Goal: Find specific page/section: Find specific page/section

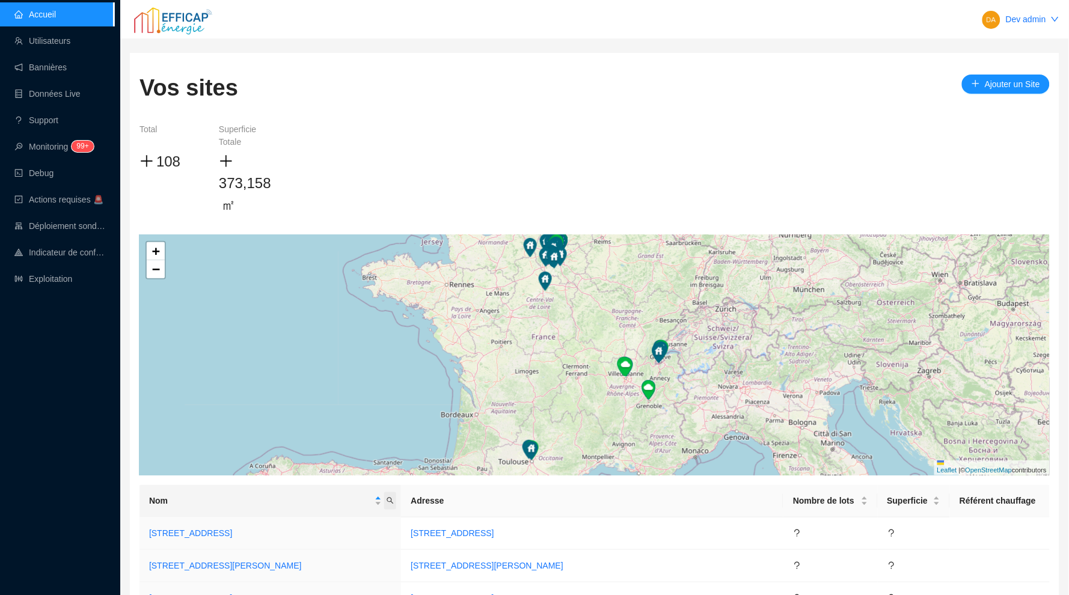
click at [394, 498] on icon "search" at bounding box center [390, 501] width 7 height 7
type input "rivp"
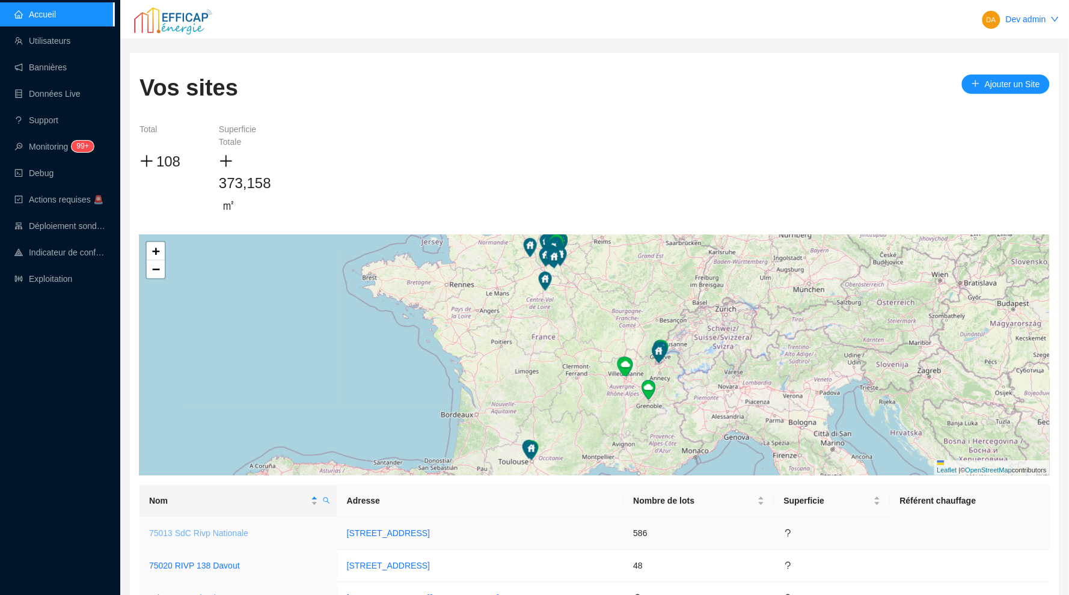
click at [237, 534] on link "75013 SdC Rivp Nationale" at bounding box center [198, 534] width 99 height 10
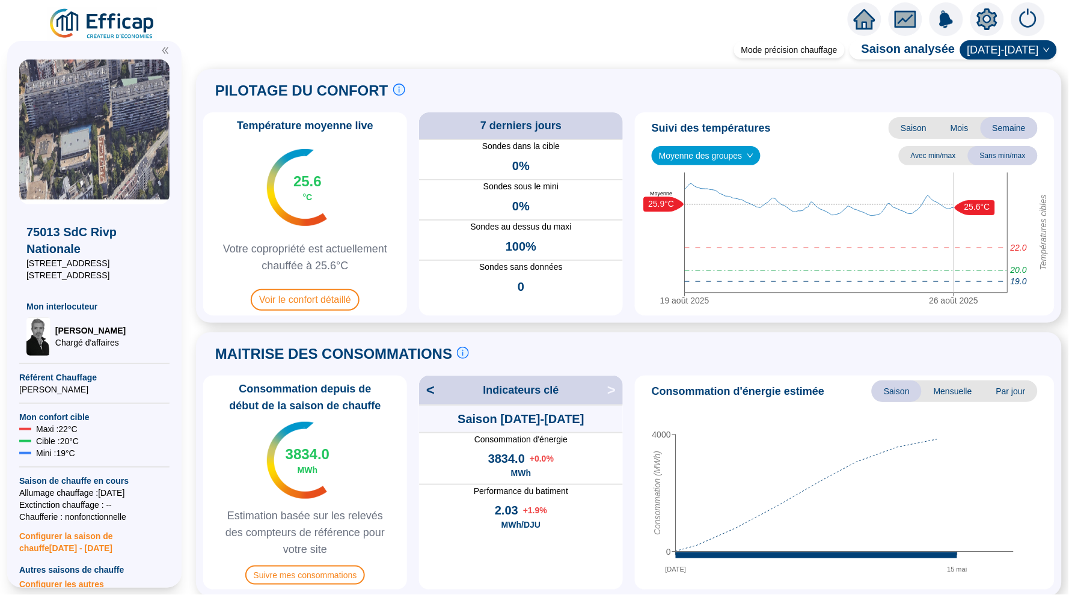
scroll to position [7, 0]
click at [859, 25] on icon "home" at bounding box center [865, 19] width 22 height 17
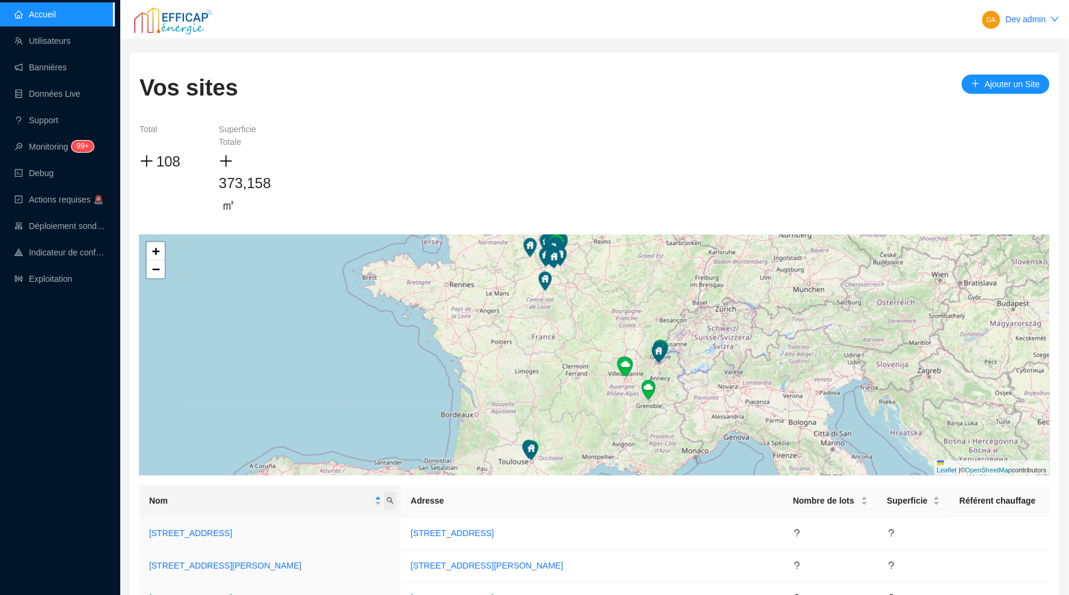
click at [394, 502] on icon "search" at bounding box center [390, 500] width 7 height 7
type input "rivp"
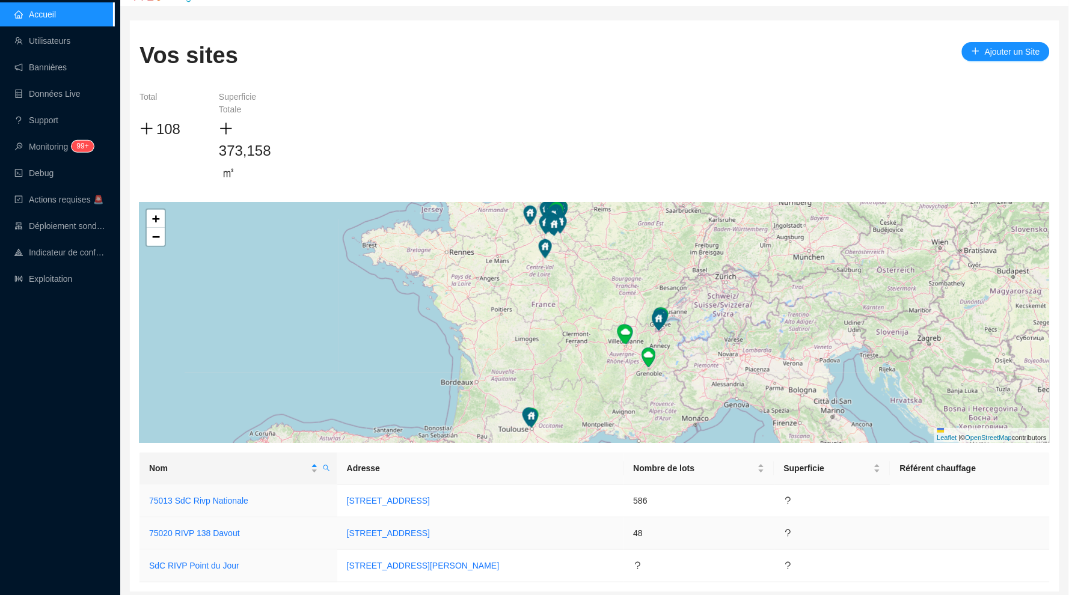
scroll to position [55, 0]
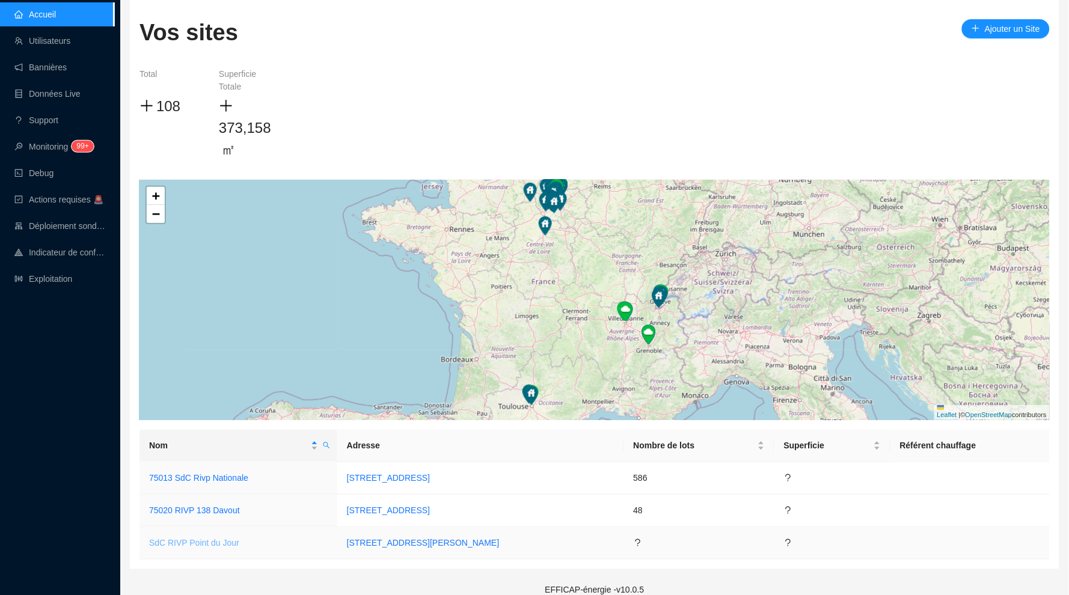
click at [229, 542] on link "SdC RIVP Point du Jour" at bounding box center [194, 543] width 90 height 10
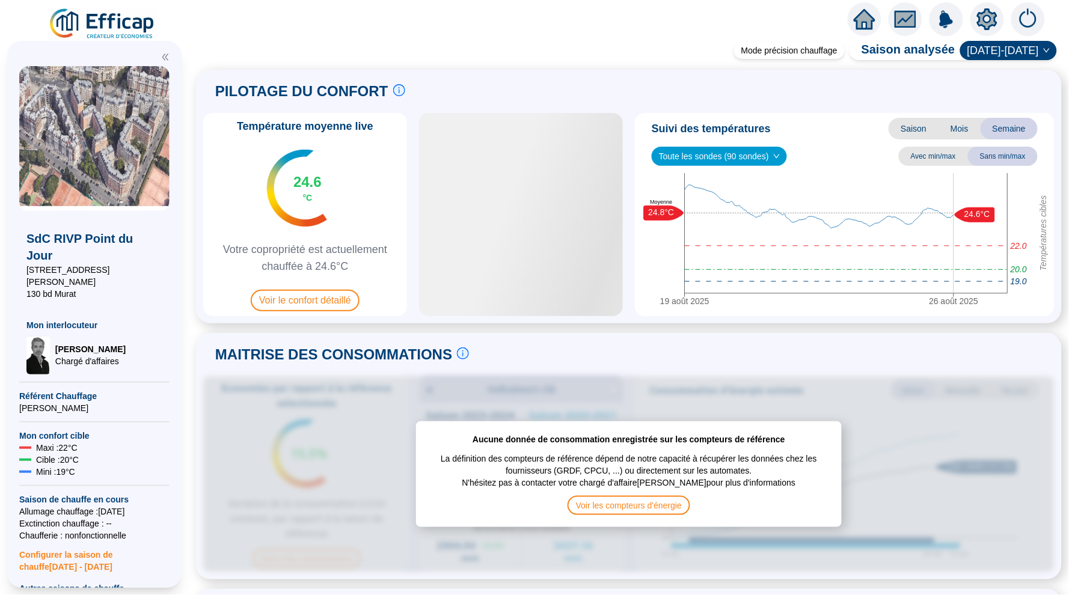
click at [853, 20] on div at bounding box center [865, 19] width 34 height 34
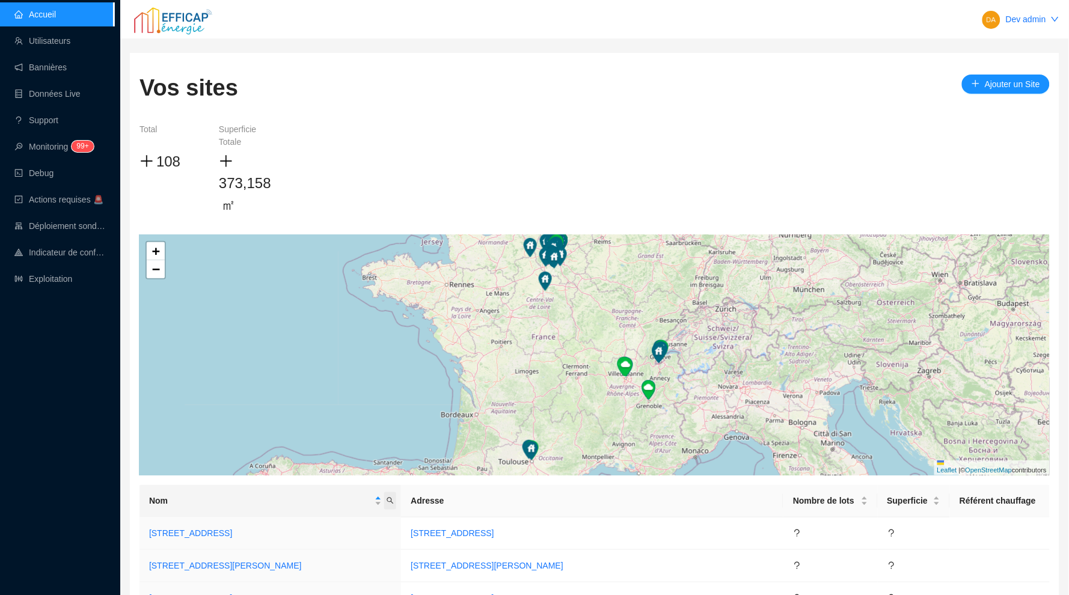
click at [396, 495] on span "Nom" at bounding box center [390, 501] width 12 height 17
type input "rivp"
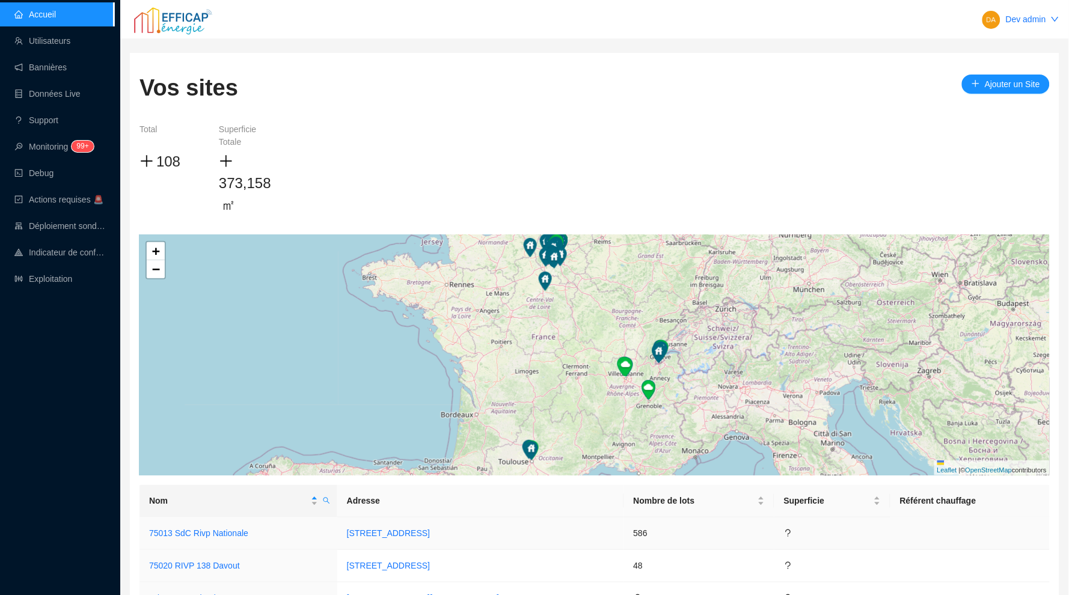
scroll to position [10, 0]
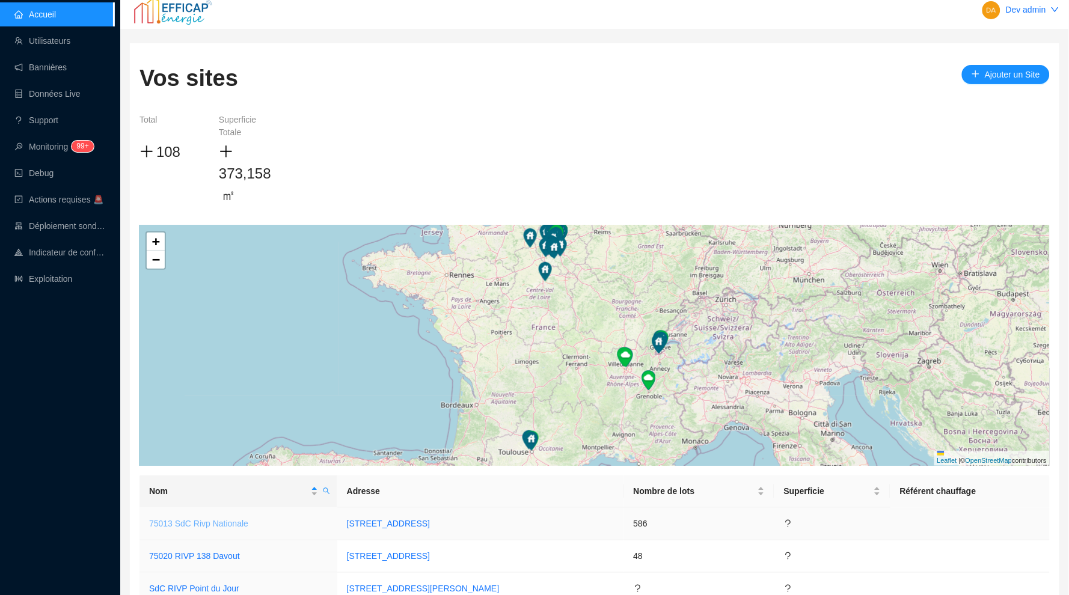
click at [229, 519] on link "75013 SdC Rivp Nationale" at bounding box center [198, 524] width 99 height 10
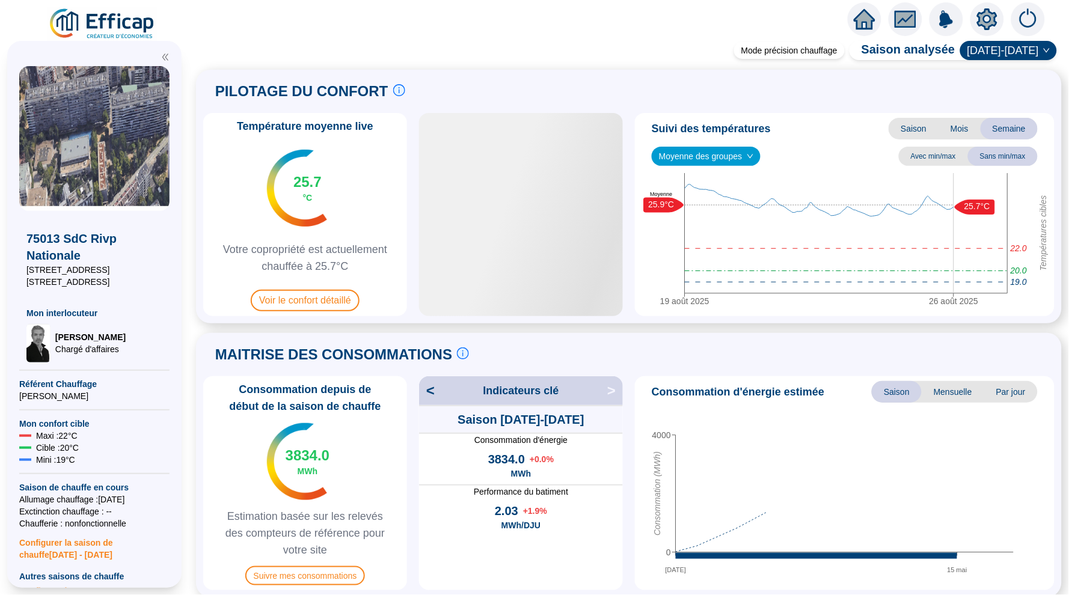
drag, startPoint x: 133, startPoint y: 272, endPoint x: 17, endPoint y: 272, distance: 115.5
click at [17, 272] on div "75013 SdC Rivp Nationale 123-131 Bis rue Nationale 135-149 rue Nationale Mon in…" at bounding box center [94, 314] width 174 height 547
copy span "123-131 Bis rue Nationale"
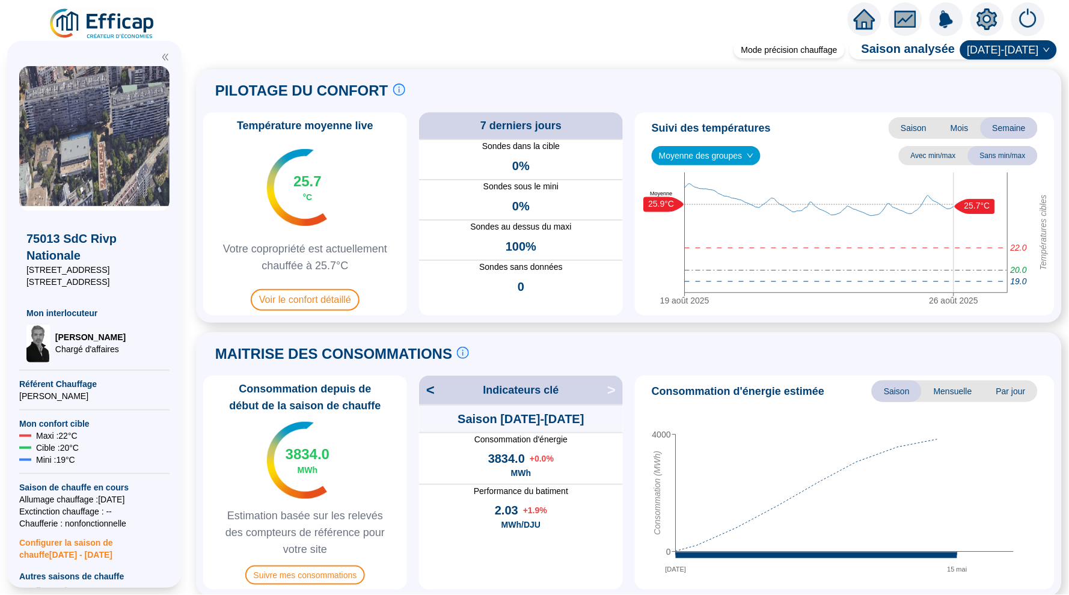
click at [870, 8] on icon "home" at bounding box center [865, 19] width 22 height 22
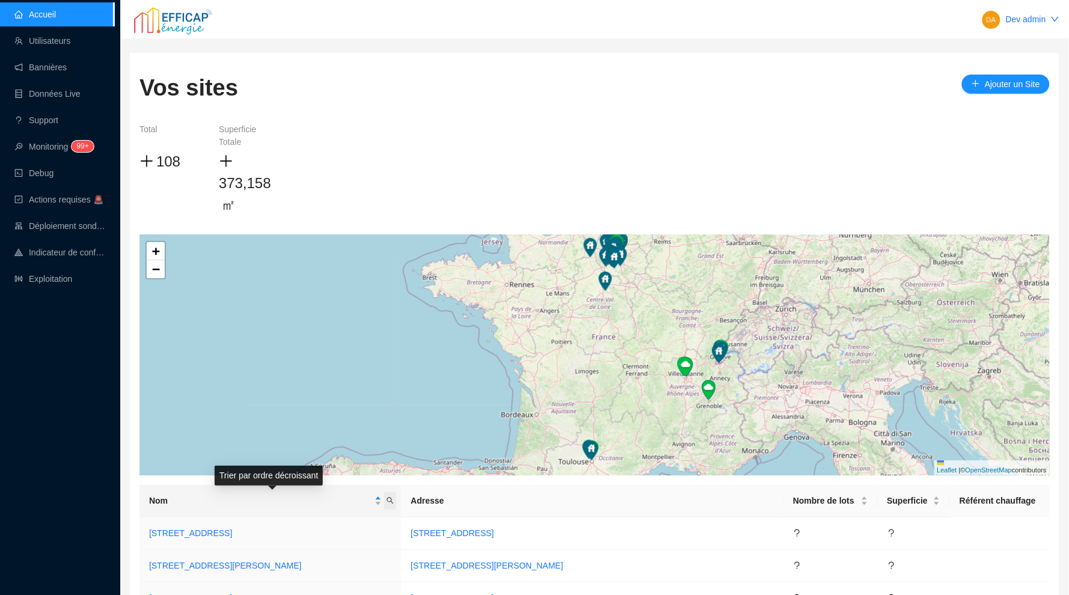
click at [394, 497] on icon "search" at bounding box center [390, 500] width 7 height 7
type input "méri"
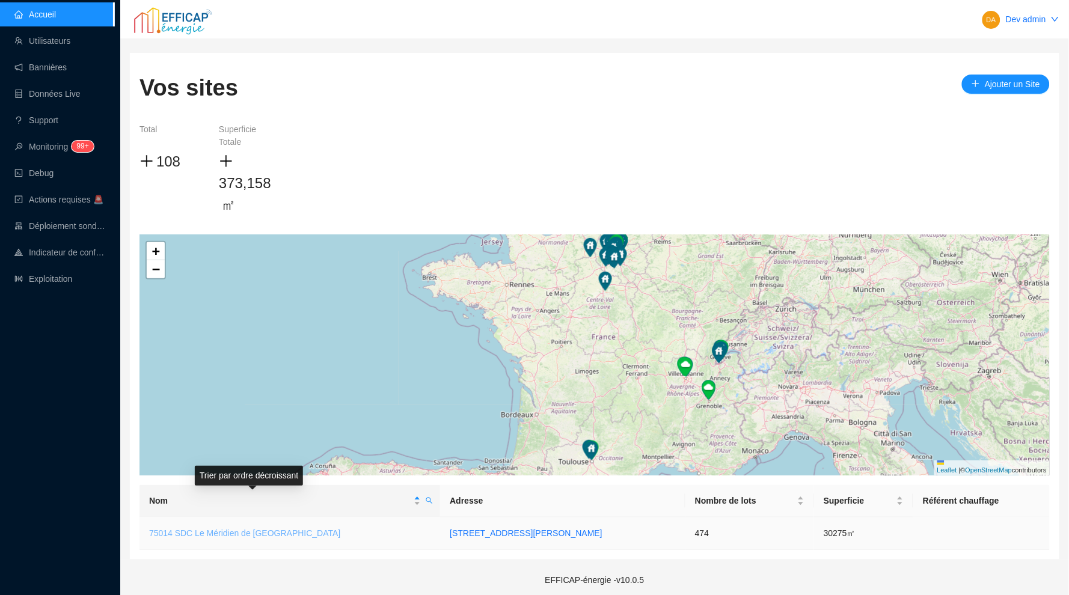
click at [257, 534] on link "75014 SDC Le Méridien de [GEOGRAPHIC_DATA]" at bounding box center [245, 534] width 192 height 10
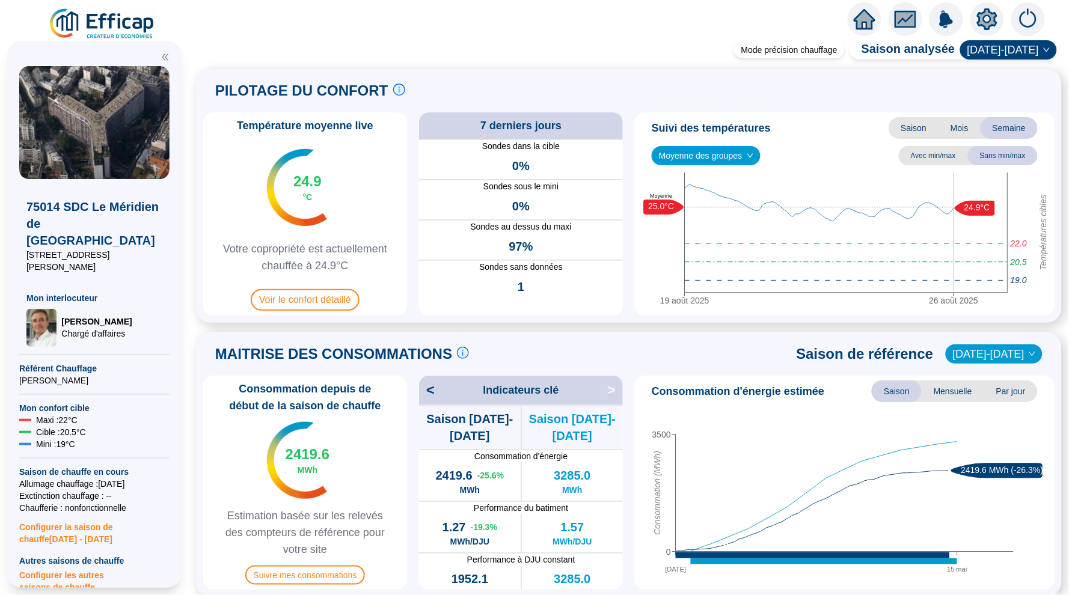
click at [867, 22] on icon "home" at bounding box center [865, 19] width 22 height 20
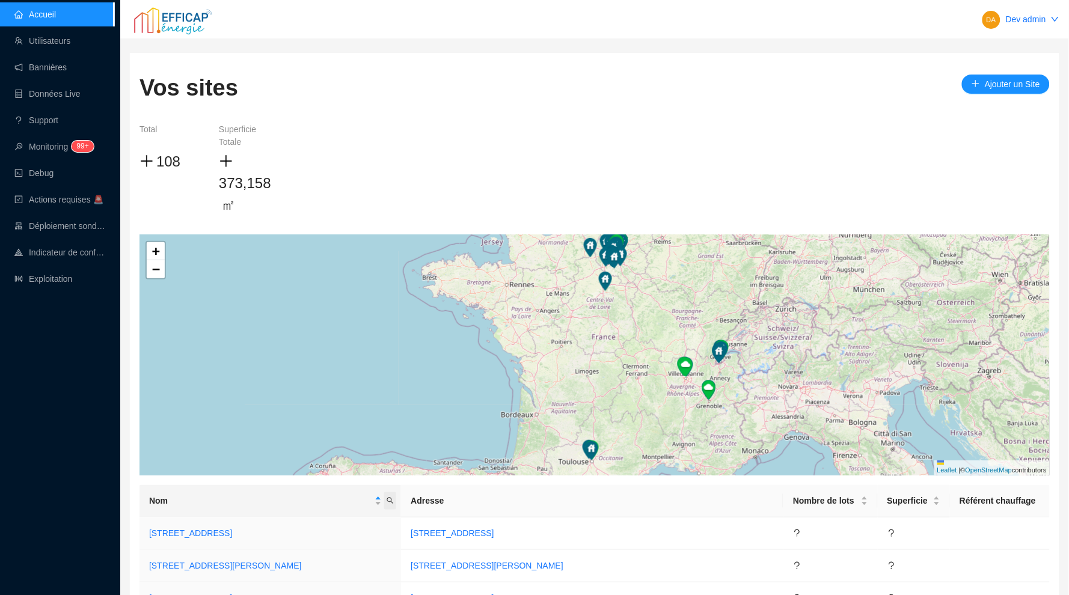
click at [394, 502] on icon "search" at bounding box center [390, 500] width 7 height 7
type input "natio"
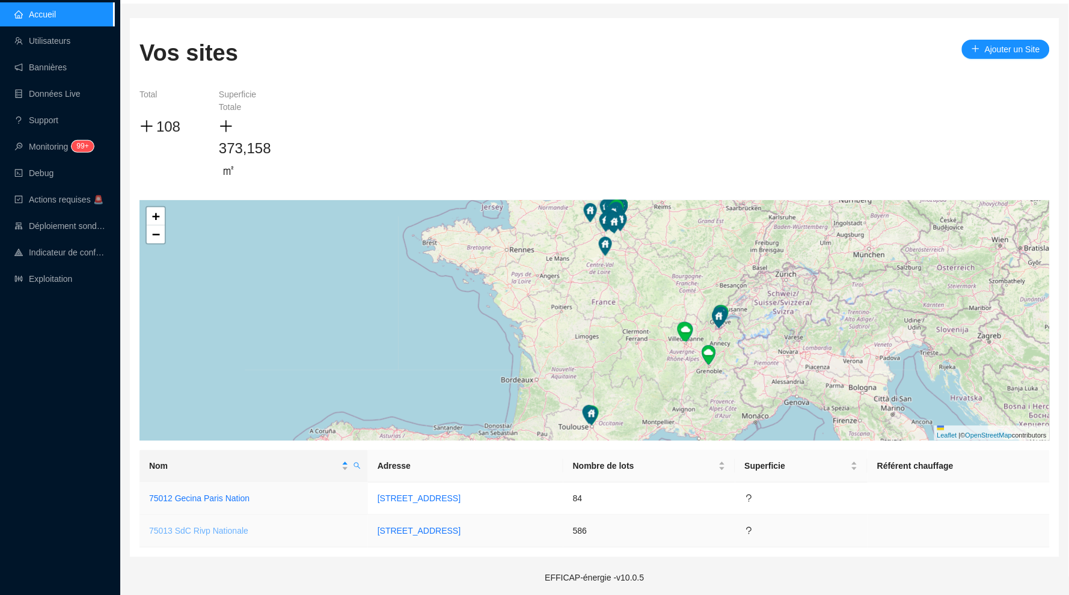
scroll to position [34, 0]
click at [222, 527] on link "75013 SdC Rivp Nationale" at bounding box center [198, 532] width 99 height 10
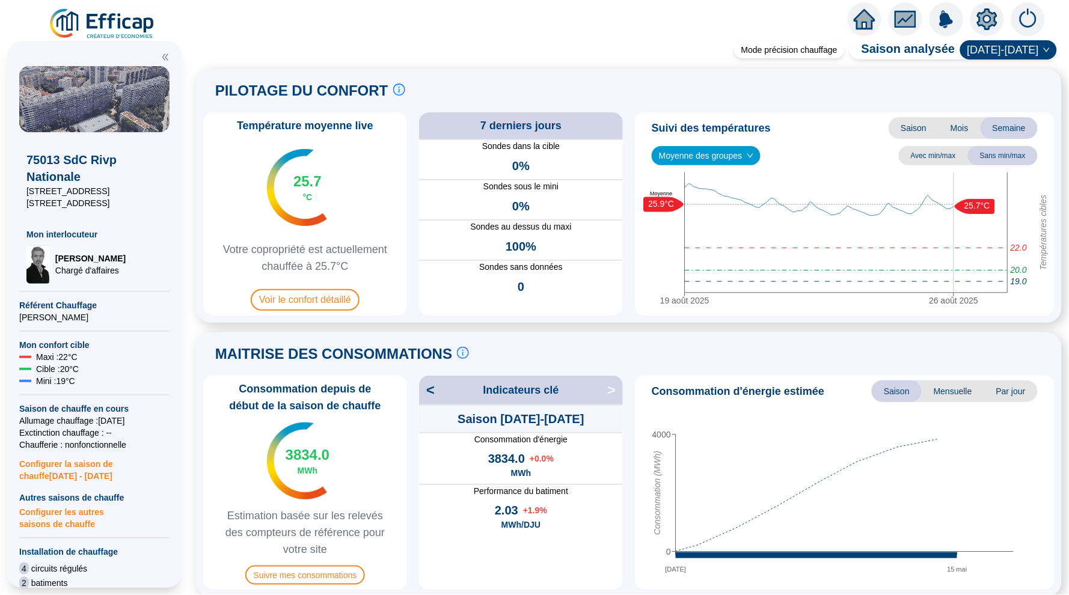
click at [871, 23] on icon "home" at bounding box center [865, 19] width 22 height 17
